Goal: Information Seeking & Learning: Learn about a topic

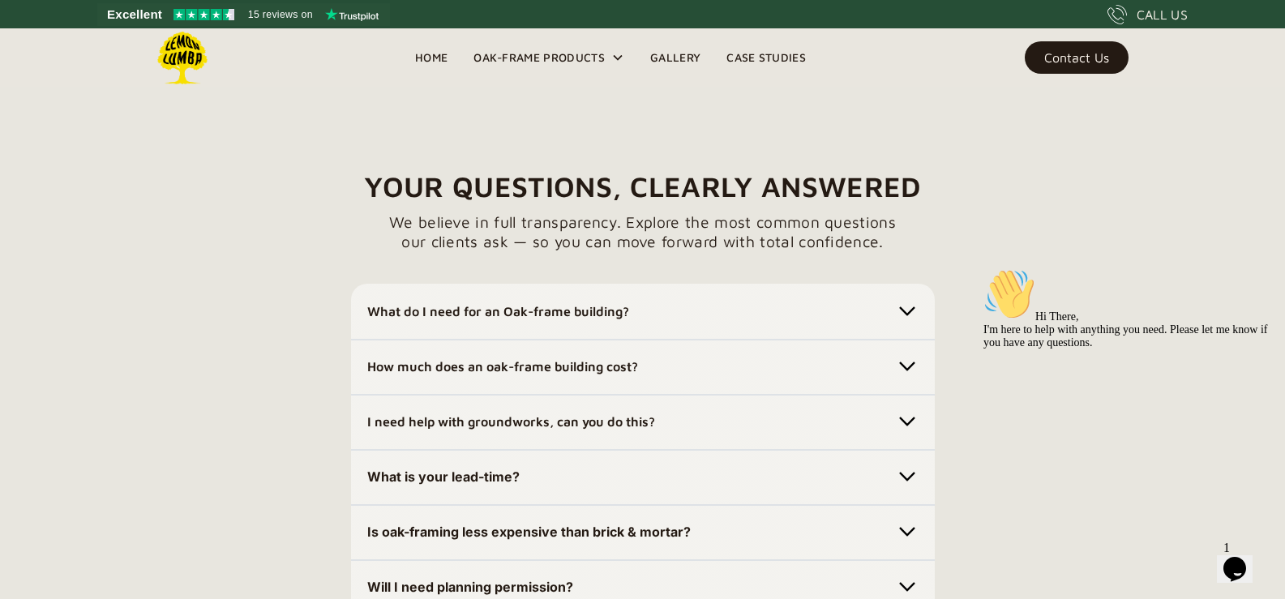
scroll to position [4418, 0]
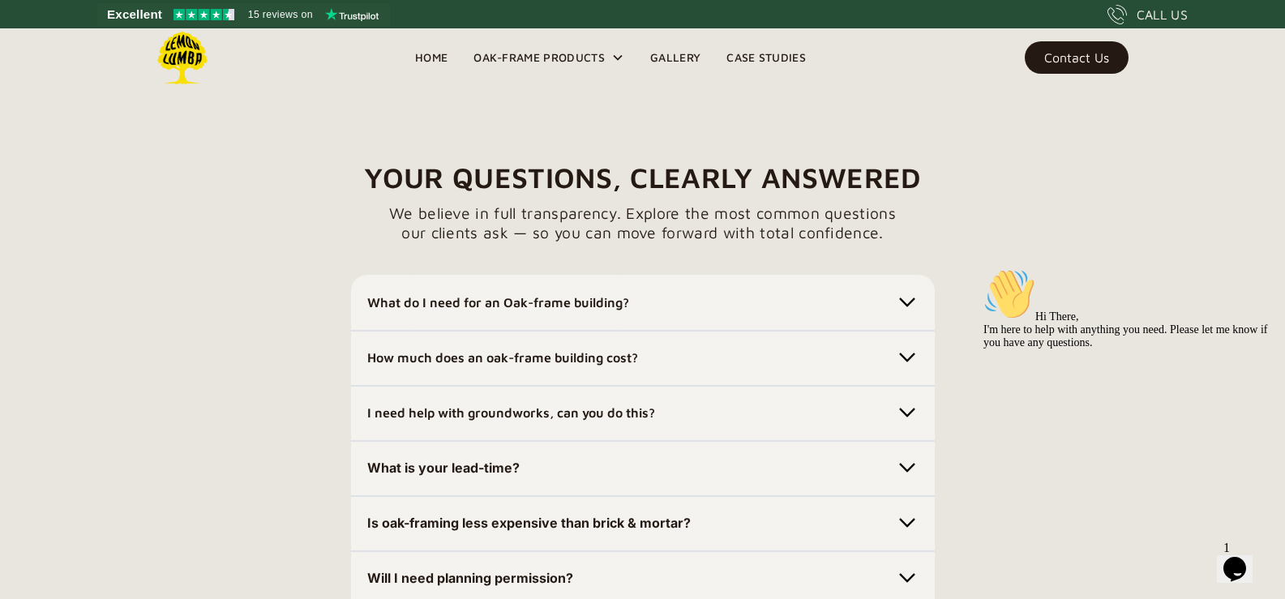
click at [903, 297] on img at bounding box center [907, 302] width 23 height 23
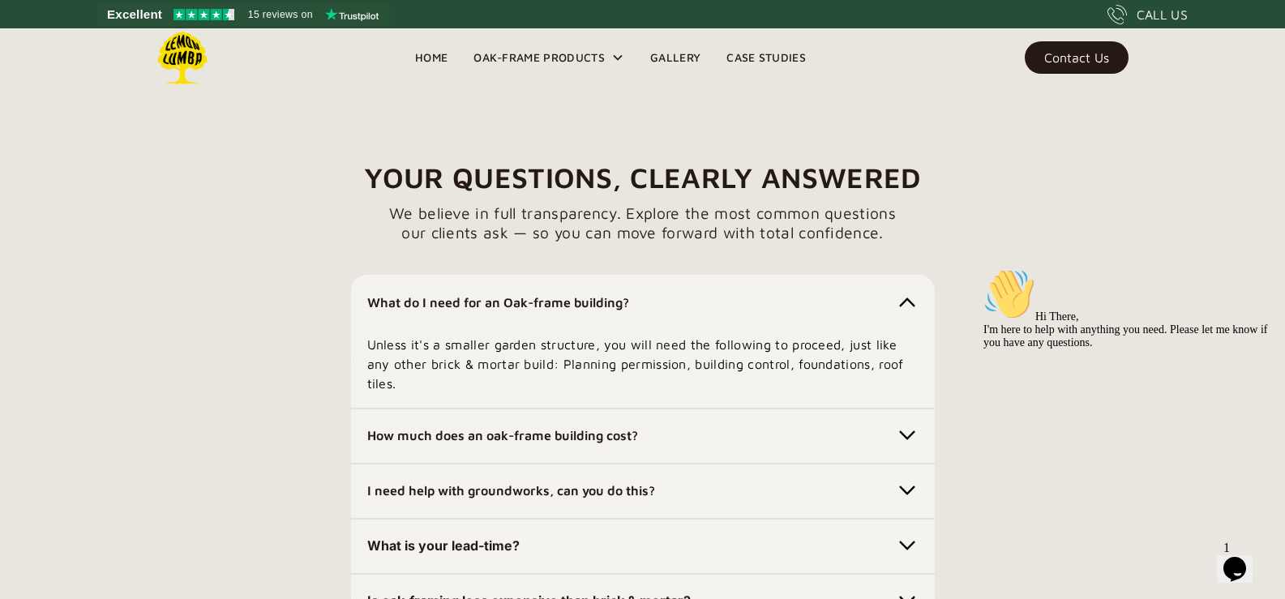
click at [905, 430] on img at bounding box center [907, 435] width 23 height 23
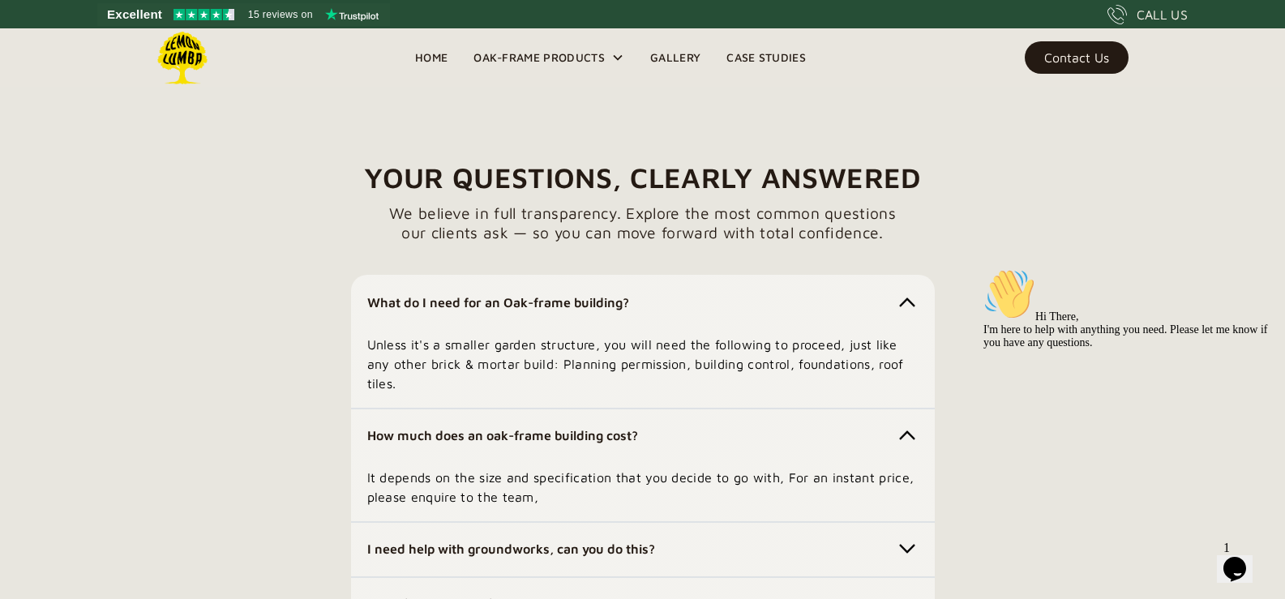
click at [905, 430] on img at bounding box center [907, 435] width 23 height 23
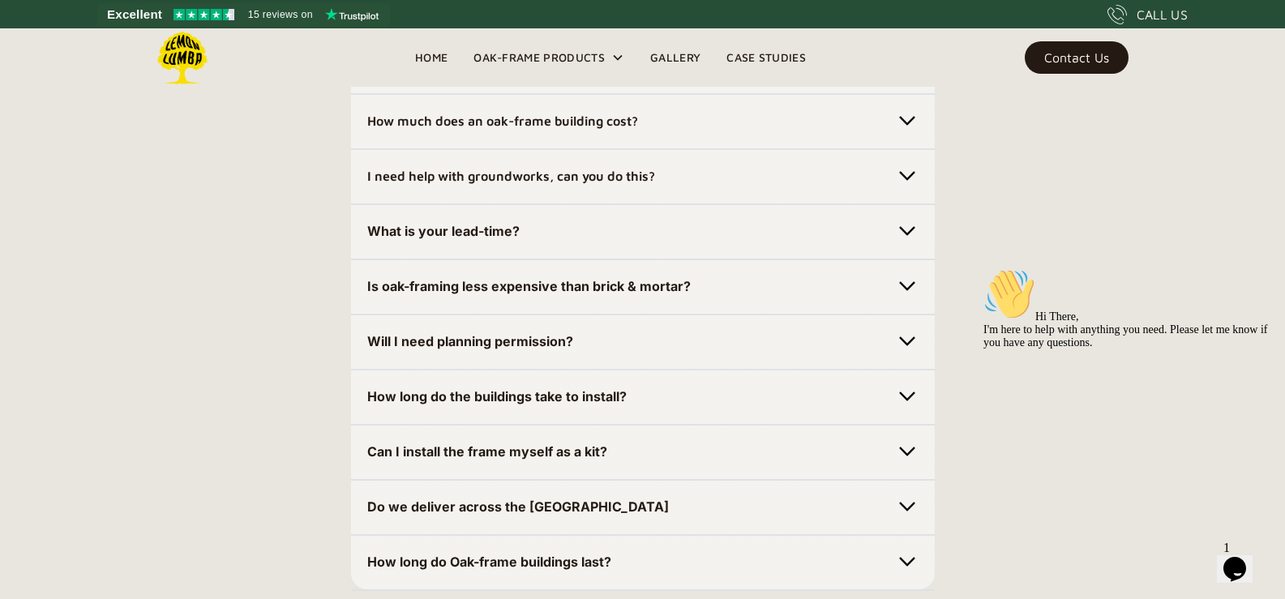
scroll to position [4742, 0]
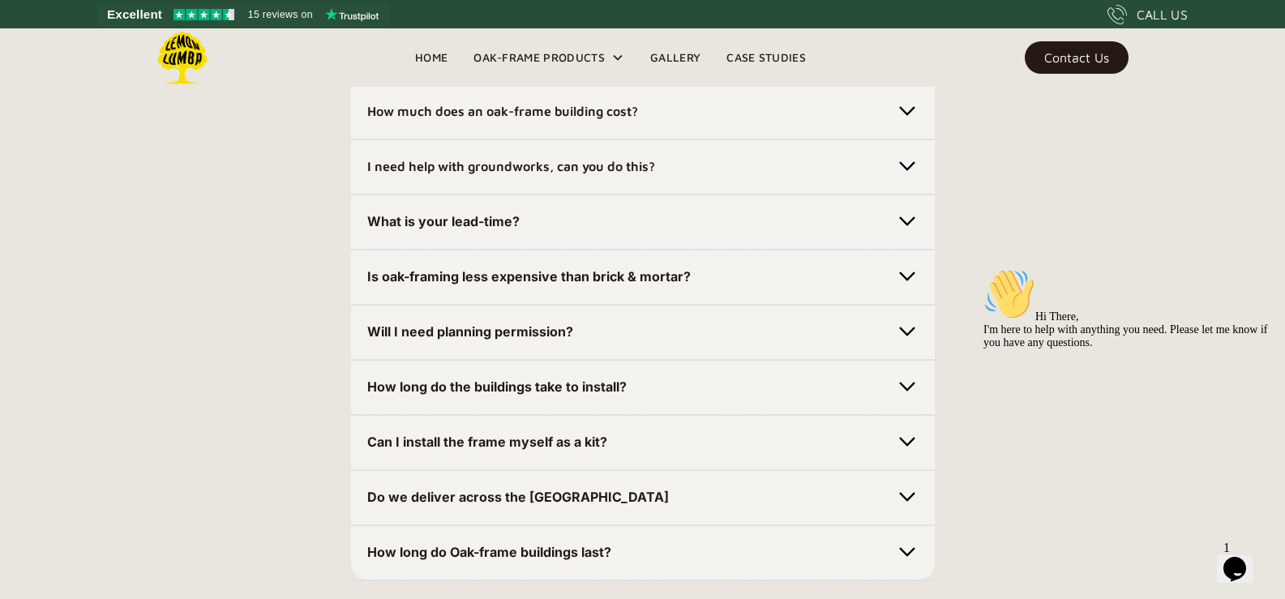
click at [906, 271] on img at bounding box center [907, 276] width 23 height 23
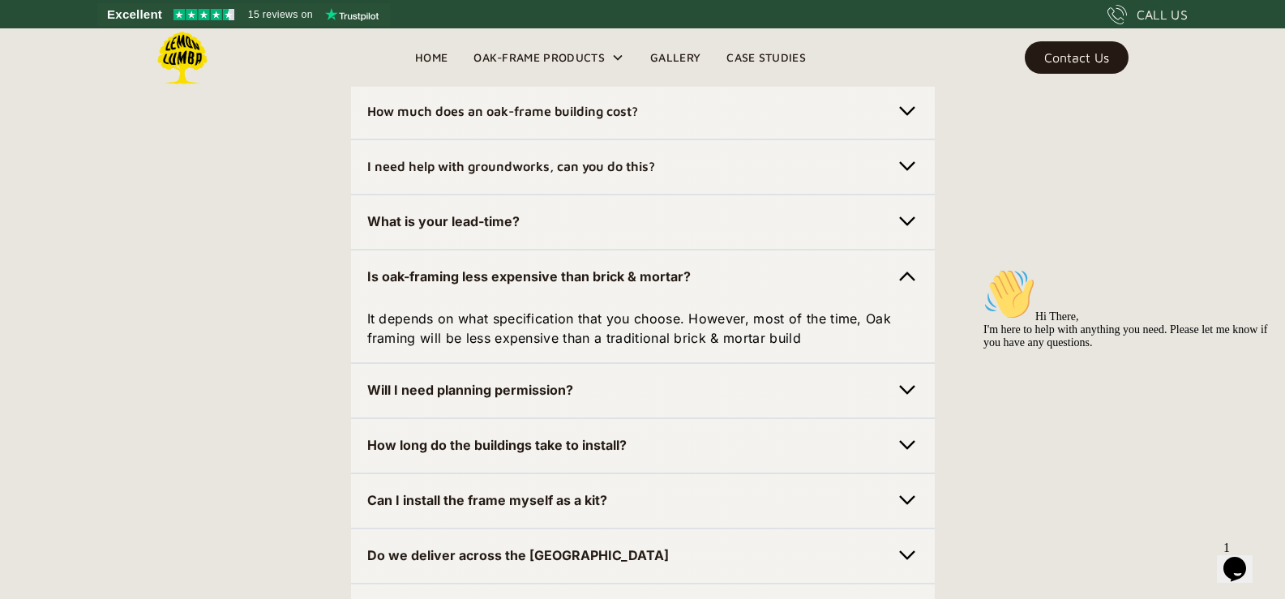
click at [906, 271] on img at bounding box center [907, 276] width 23 height 23
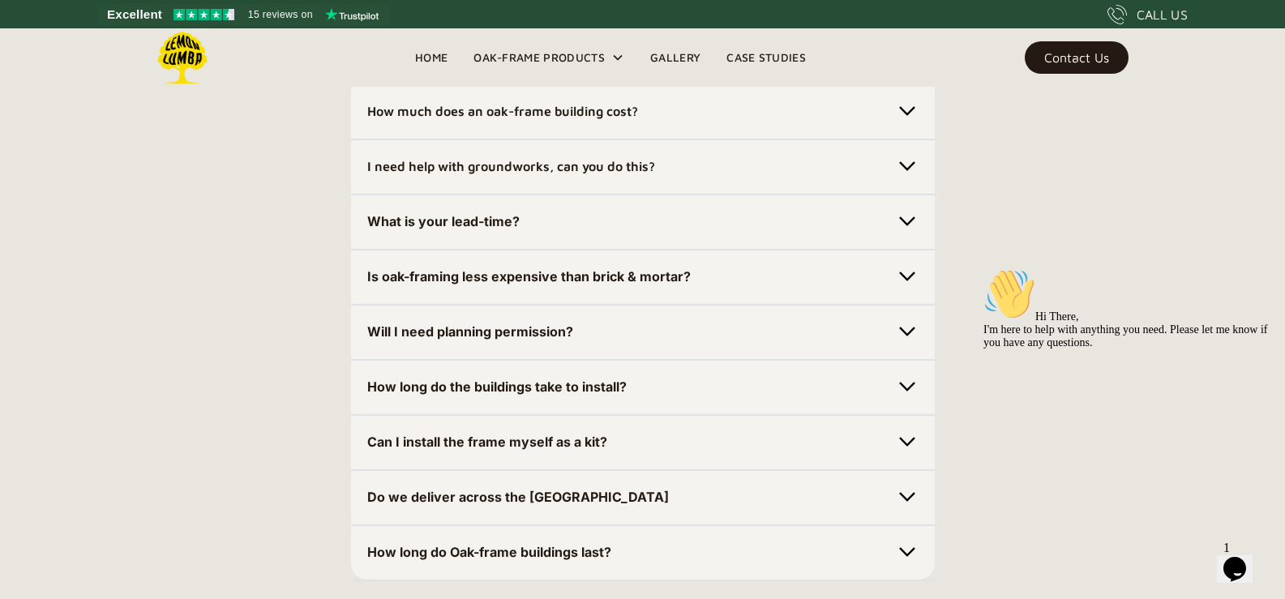
click at [906, 328] on img at bounding box center [907, 331] width 23 height 23
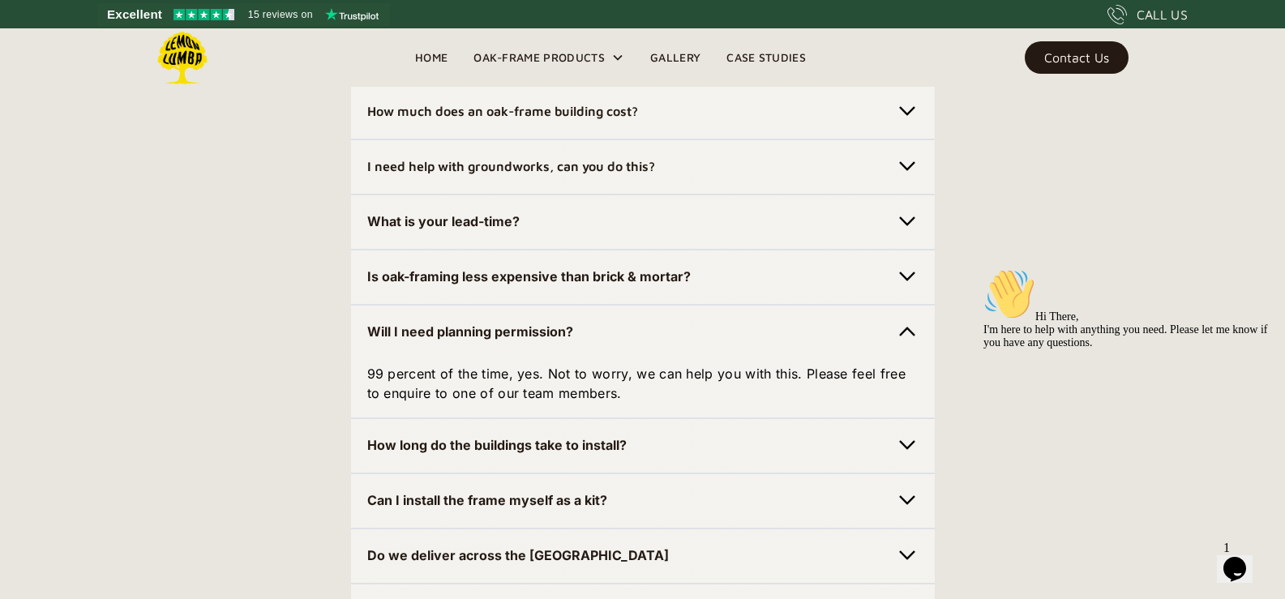
click at [909, 326] on img at bounding box center [907, 331] width 23 height 23
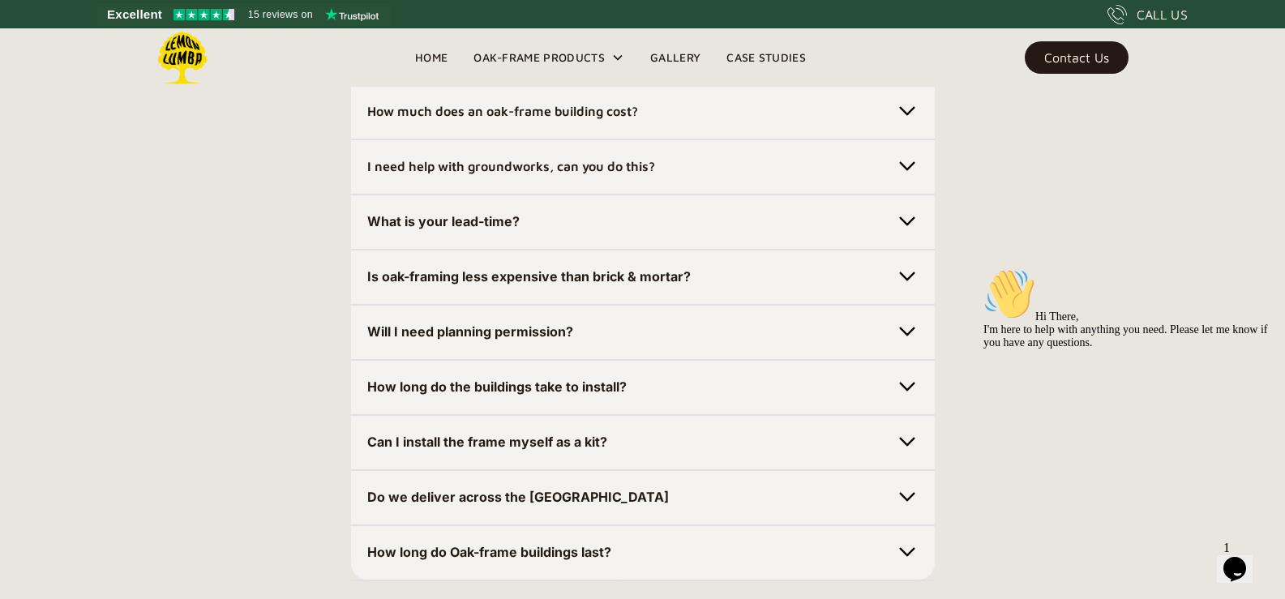
click at [906, 378] on img at bounding box center [907, 386] width 23 height 23
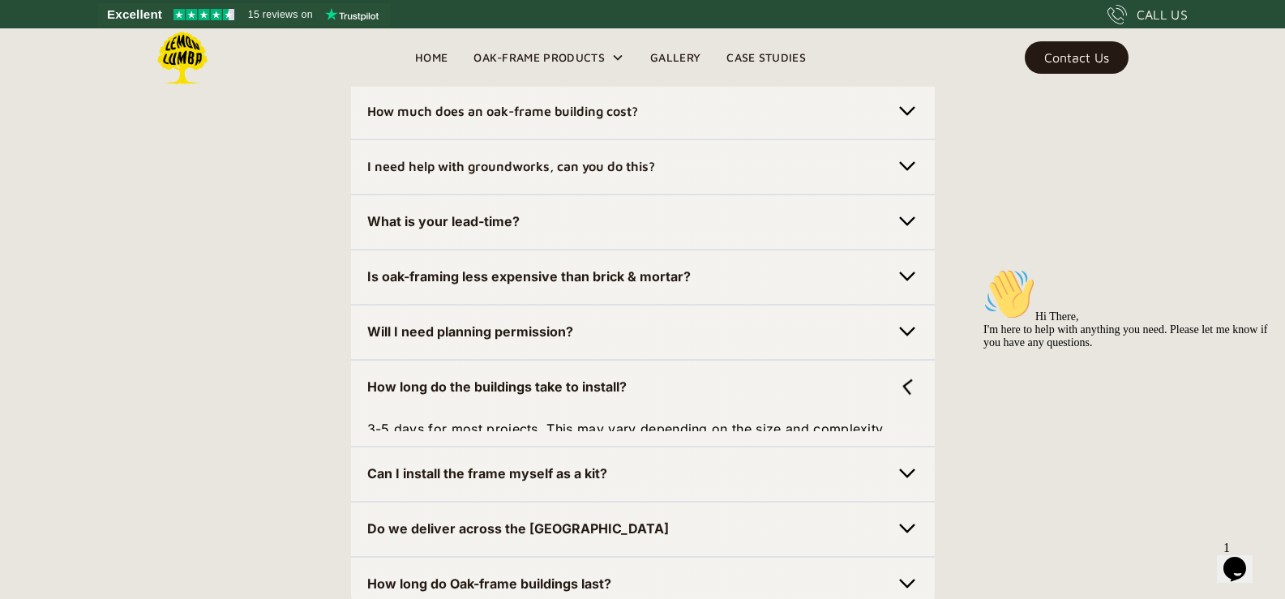
click at [906, 378] on img at bounding box center [906, 386] width 25 height 25
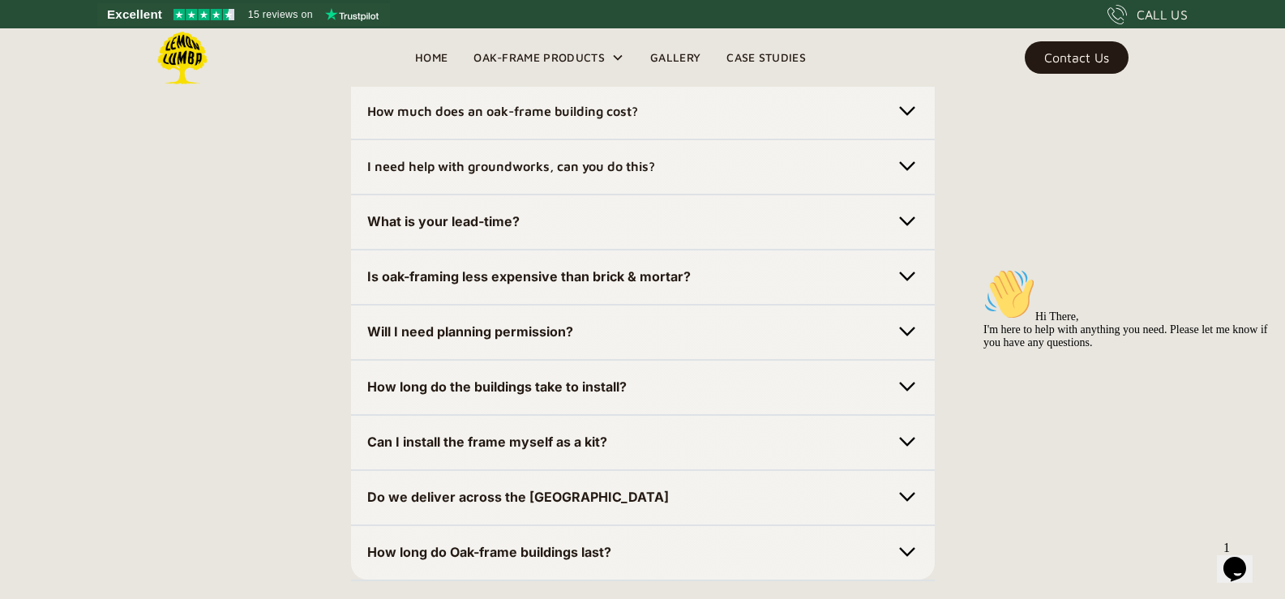
click at [906, 378] on img at bounding box center [907, 386] width 23 height 23
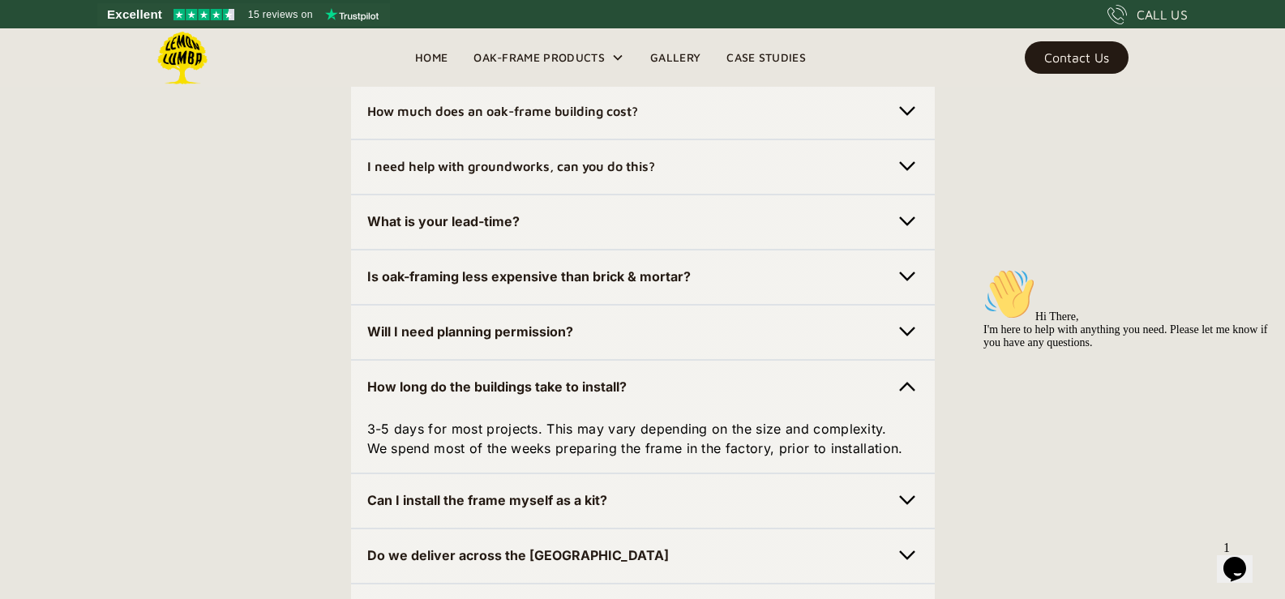
click at [905, 378] on img at bounding box center [907, 386] width 23 height 23
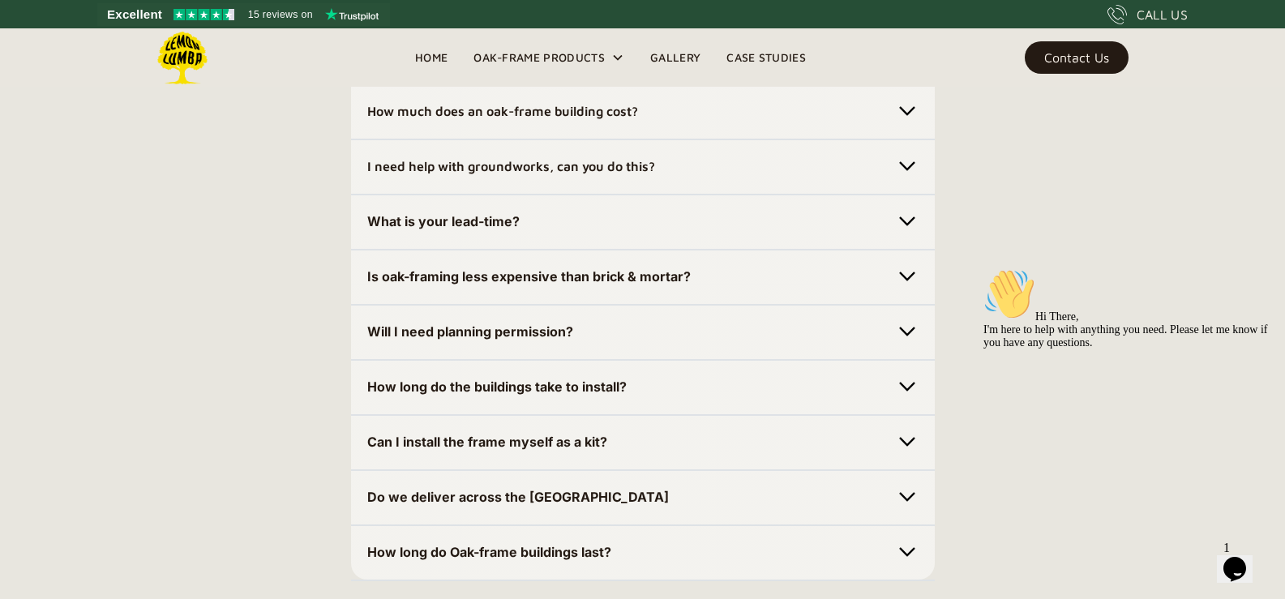
click at [905, 437] on img at bounding box center [907, 441] width 23 height 23
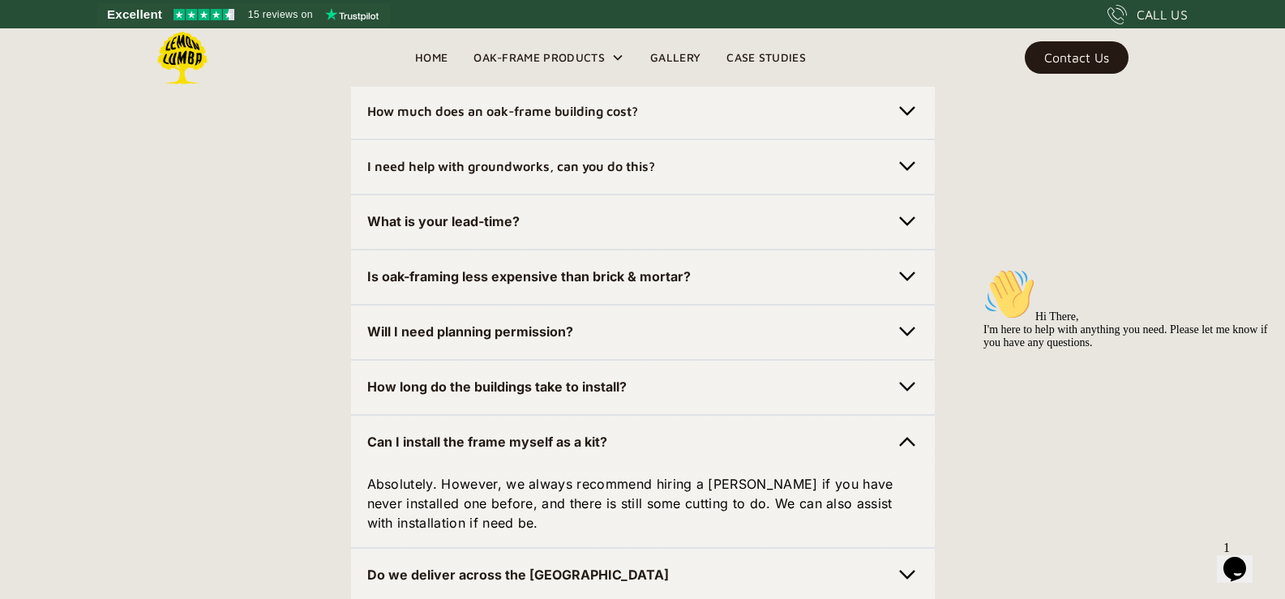
click at [905, 434] on img at bounding box center [907, 441] width 23 height 23
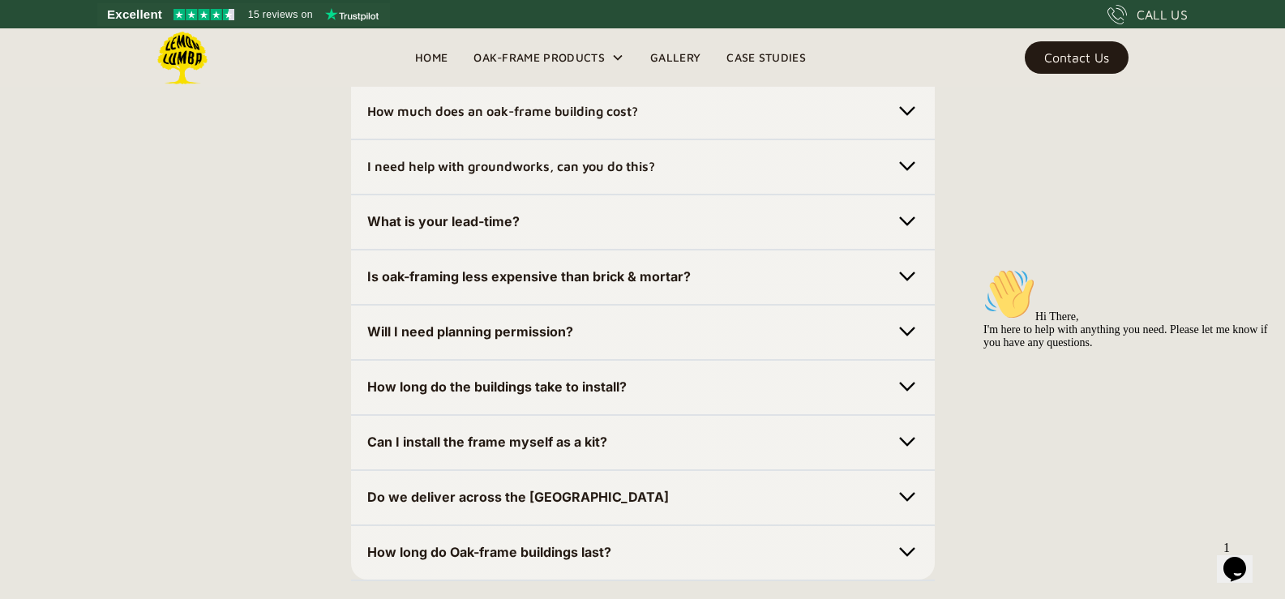
click at [902, 550] on img at bounding box center [907, 552] width 23 height 23
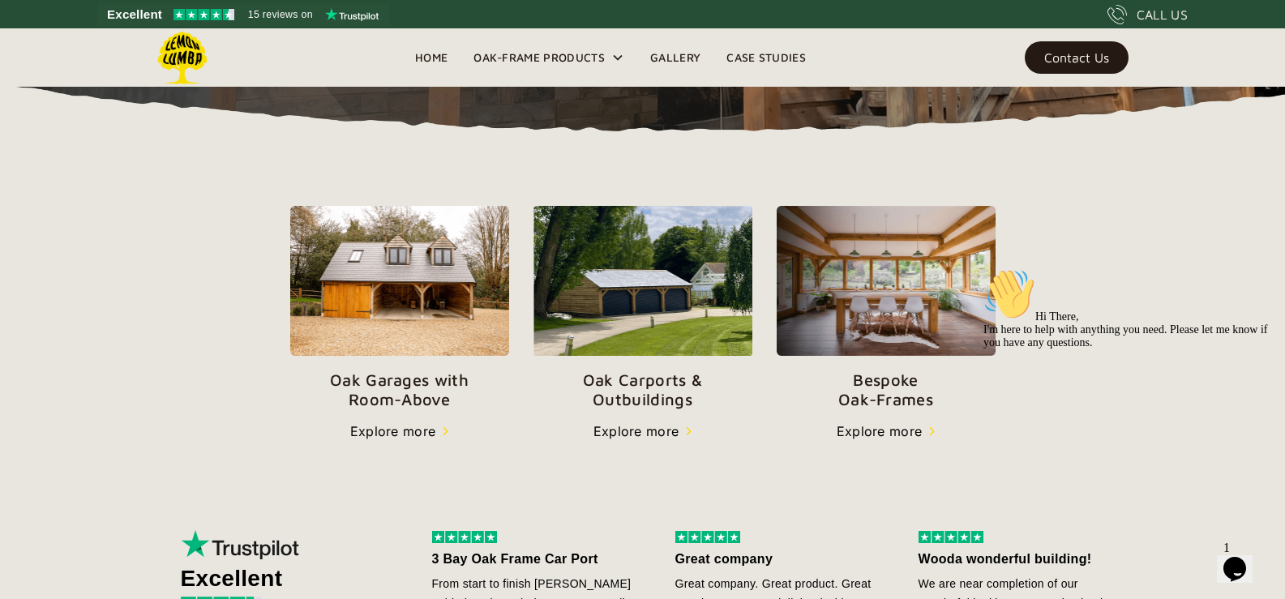
scroll to position [453, 0]
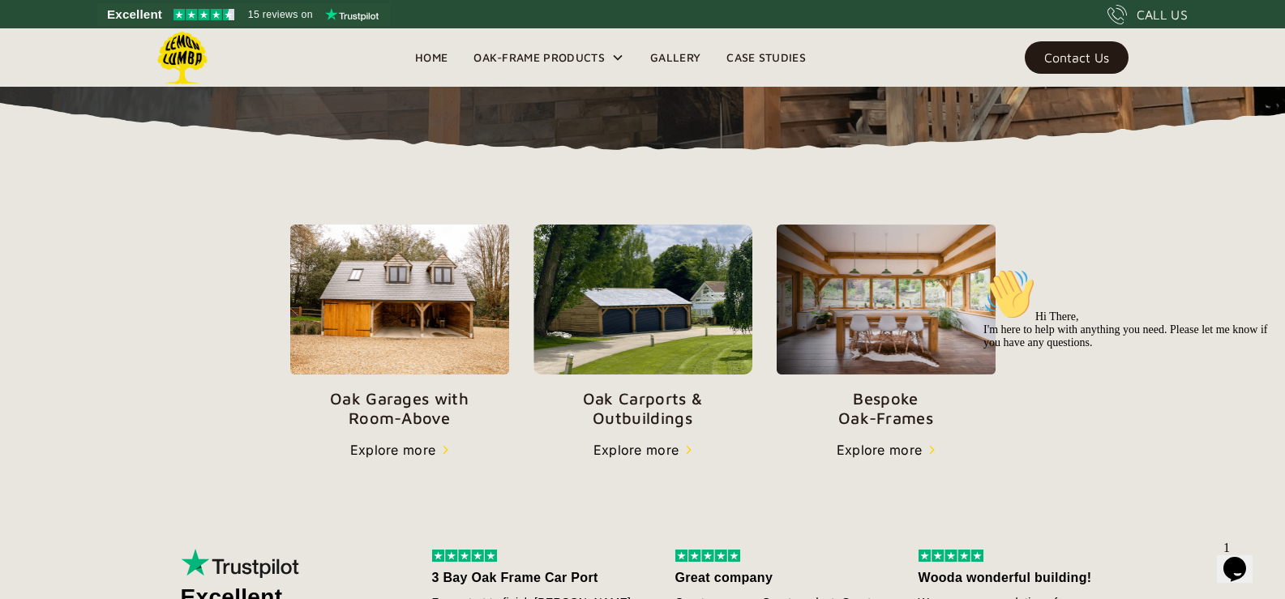
click at [616, 302] on img at bounding box center [642, 299] width 219 height 149
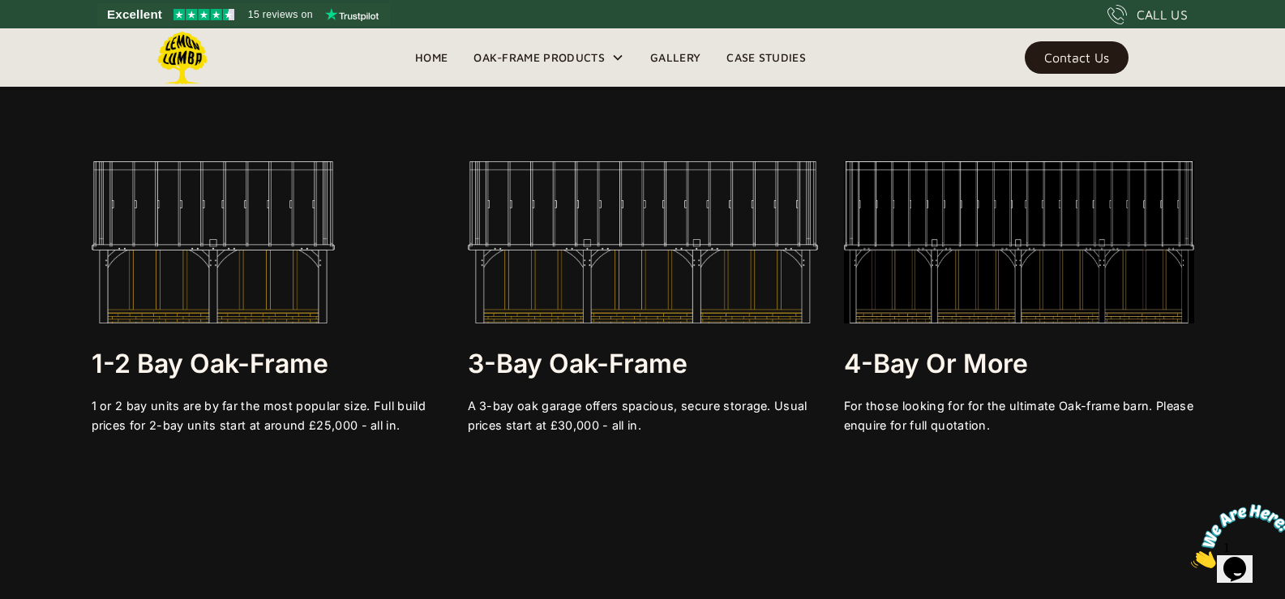
scroll to position [3143, 0]
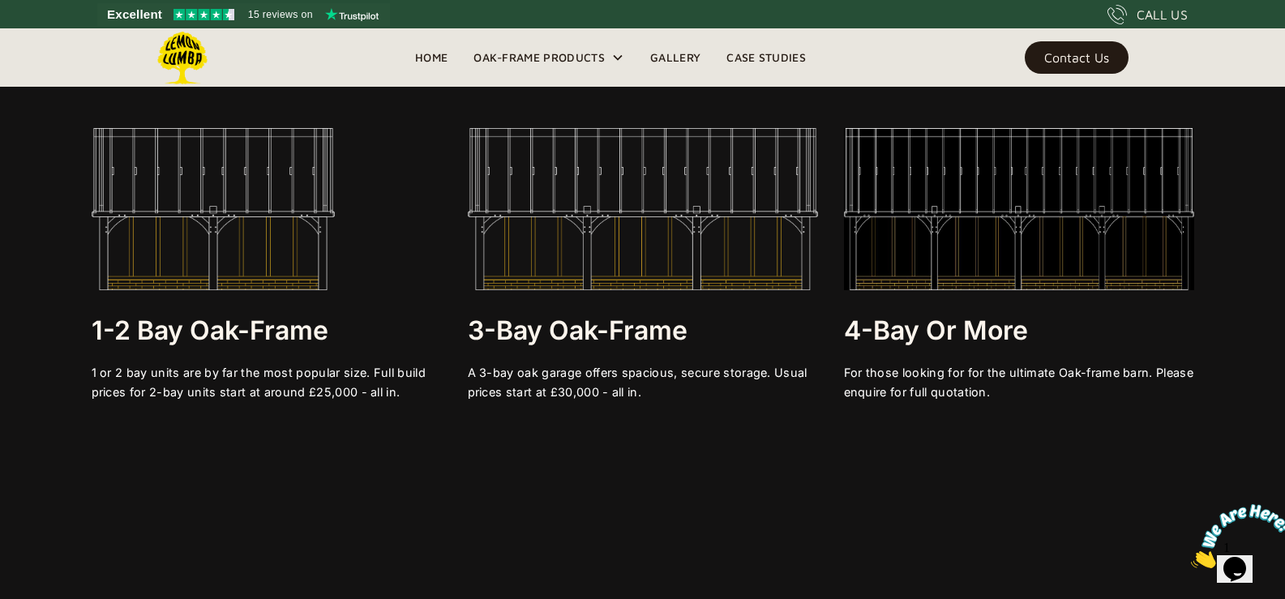
click at [745, 260] on img at bounding box center [643, 209] width 350 height 162
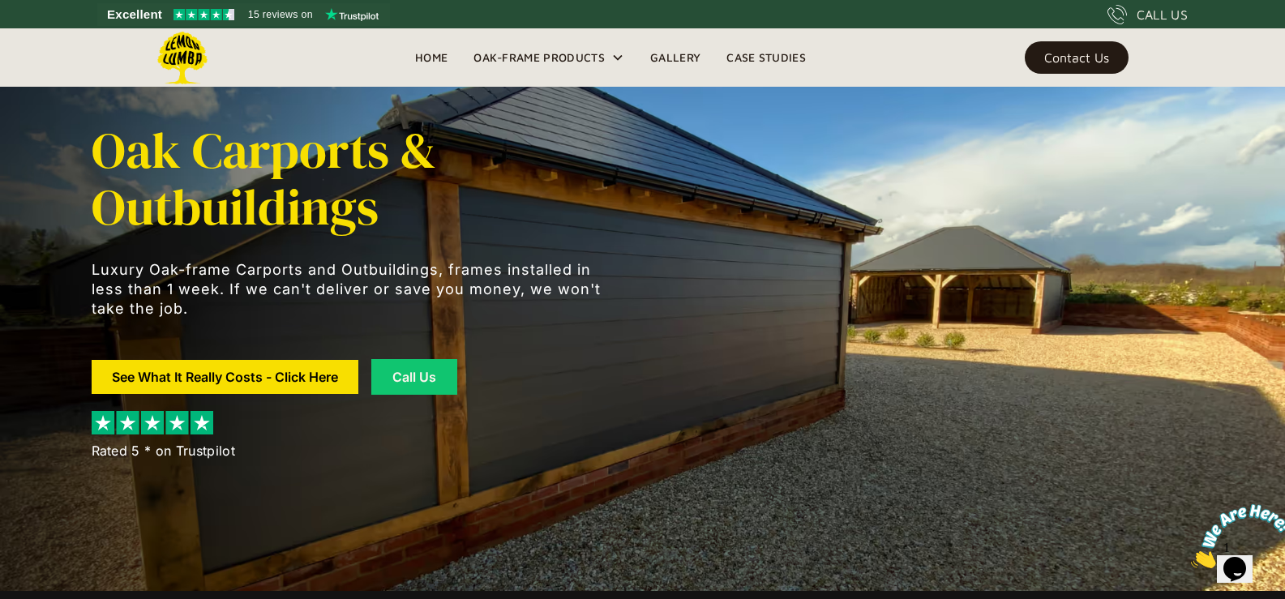
scroll to position [0, 0]
